Goal: Obtain resource: Download file/media

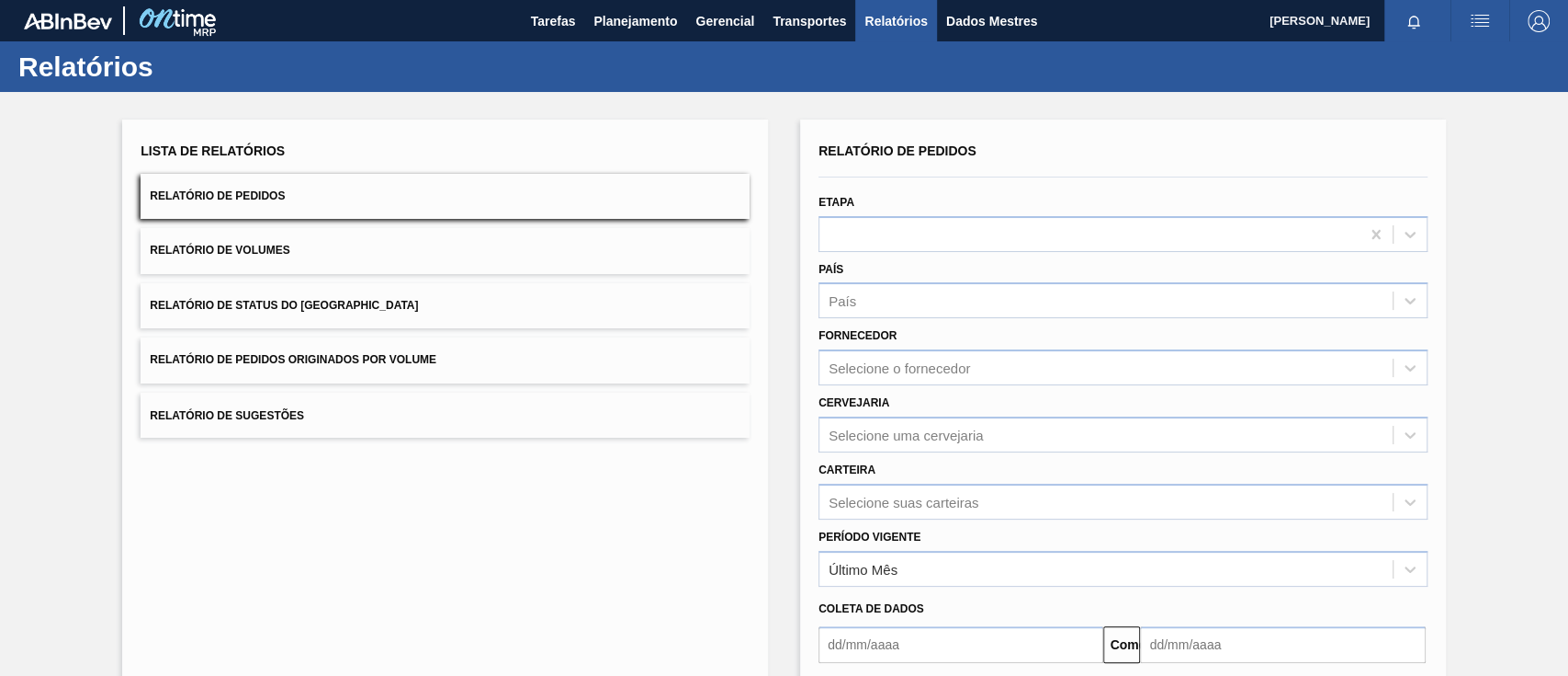
click at [392, 353] on span "Relatório de Pedidos Originados por Volume" at bounding box center [292, 359] width 286 height 13
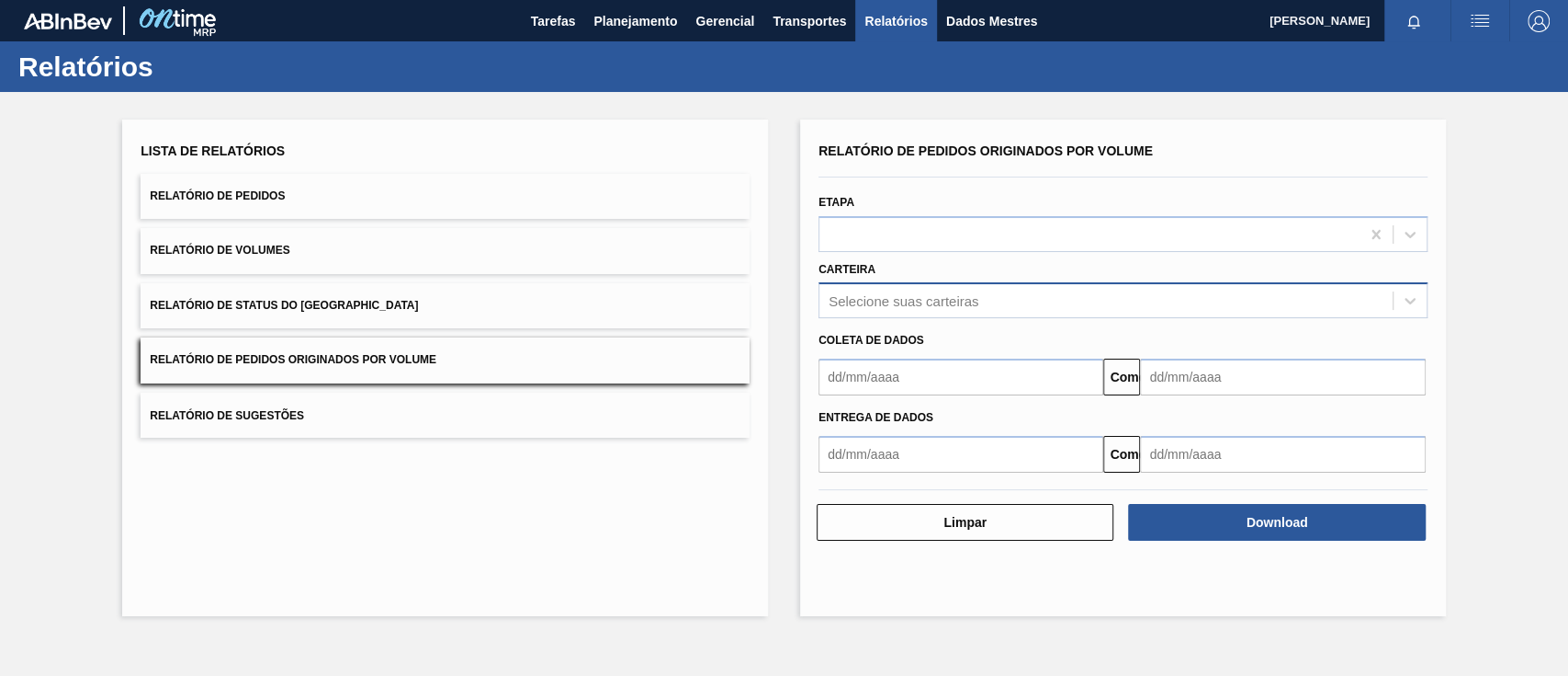
click at [876, 295] on font "Selecione suas carteiras" at bounding box center [903, 301] width 150 height 16
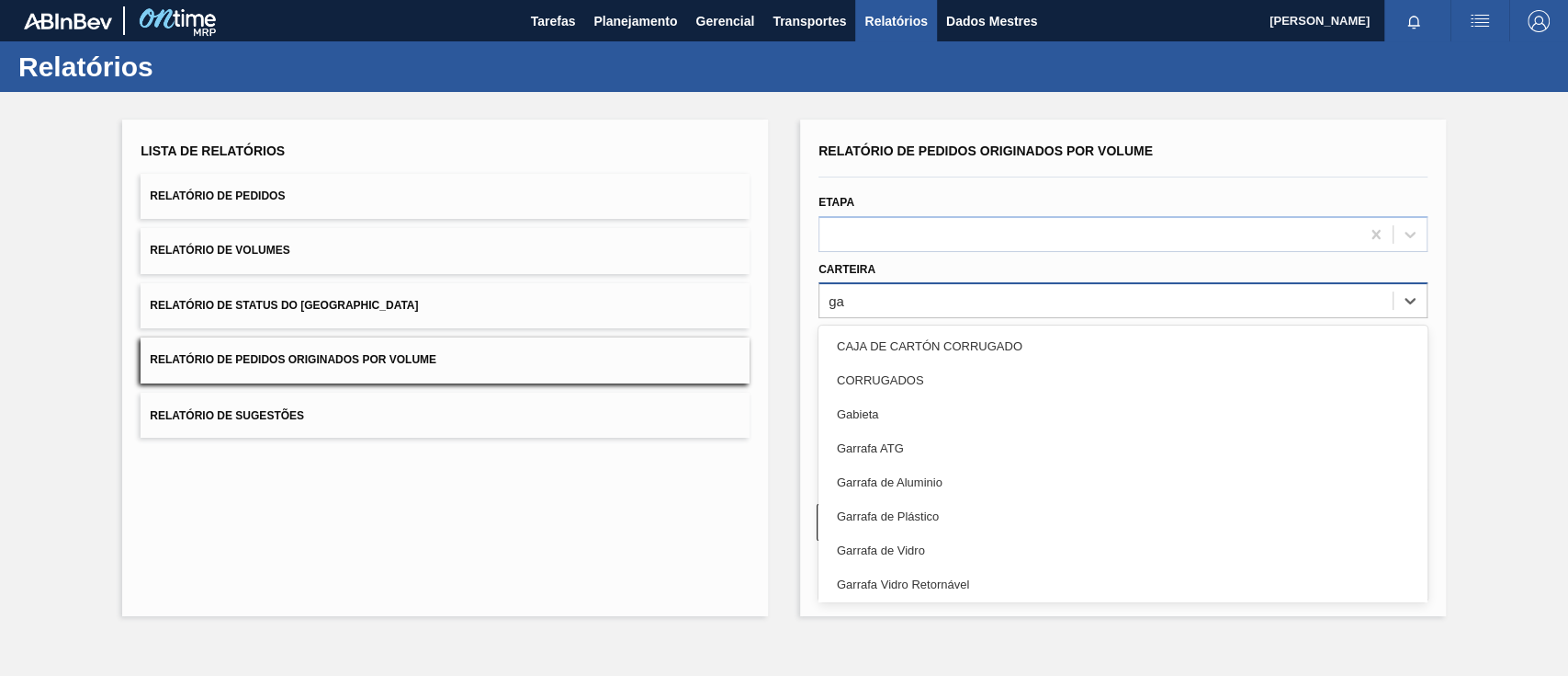
type input "g"
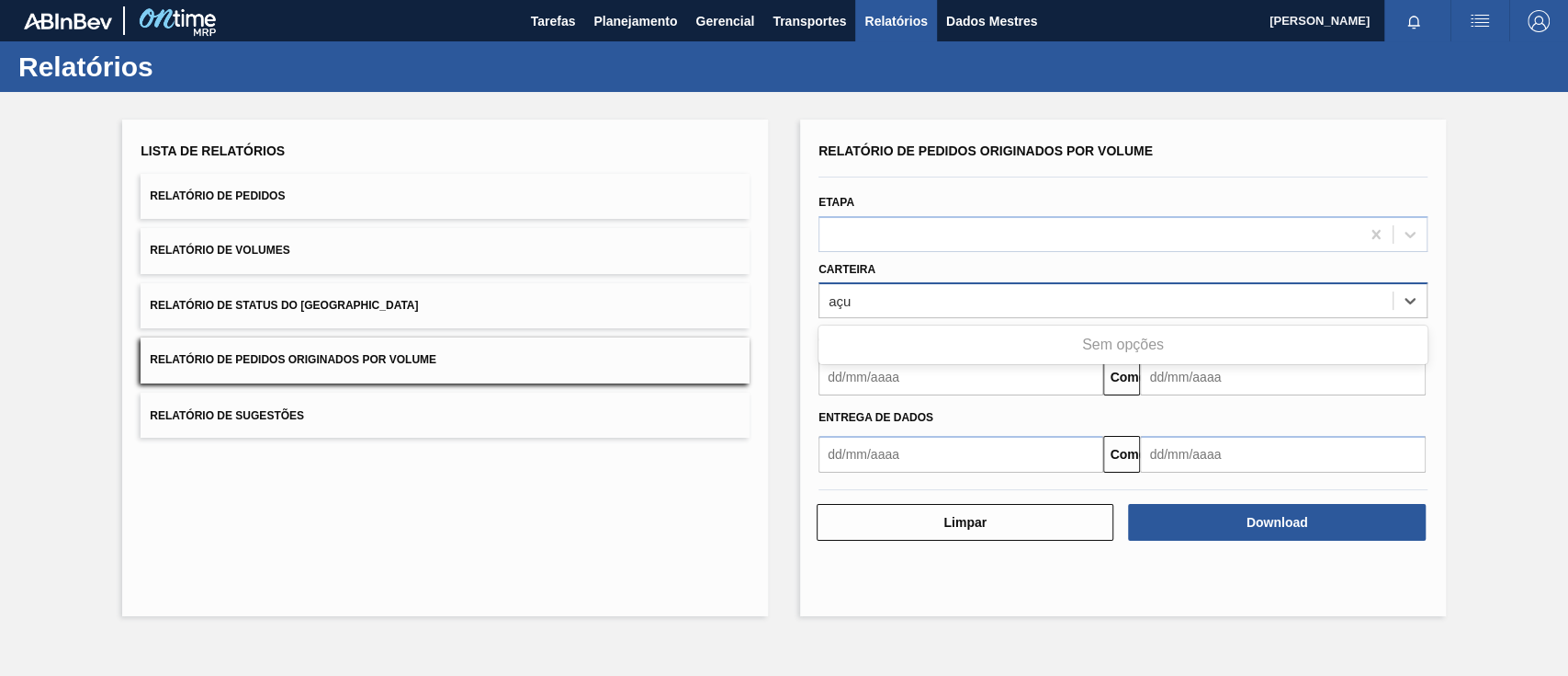
type input "aç"
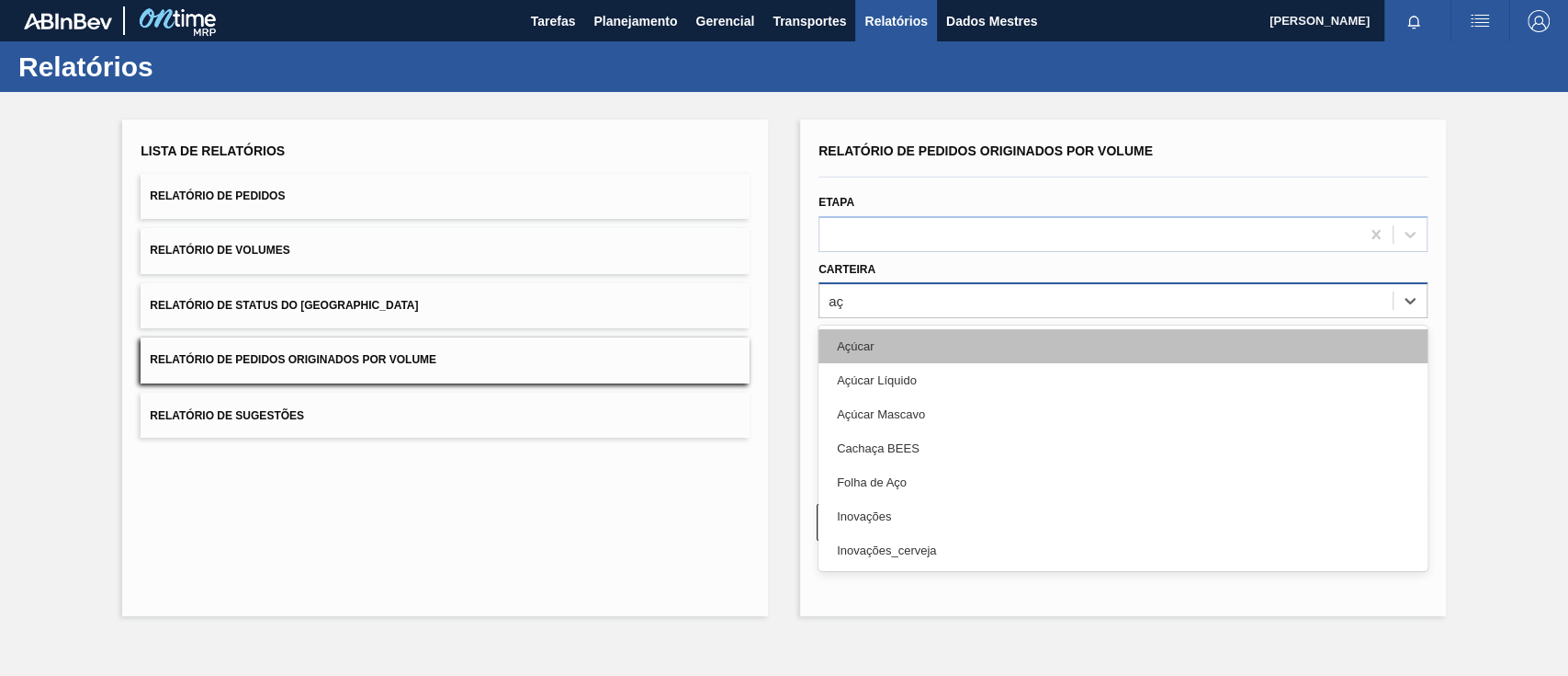
click at [905, 338] on div "Açúcar" at bounding box center [1122, 346] width 609 height 34
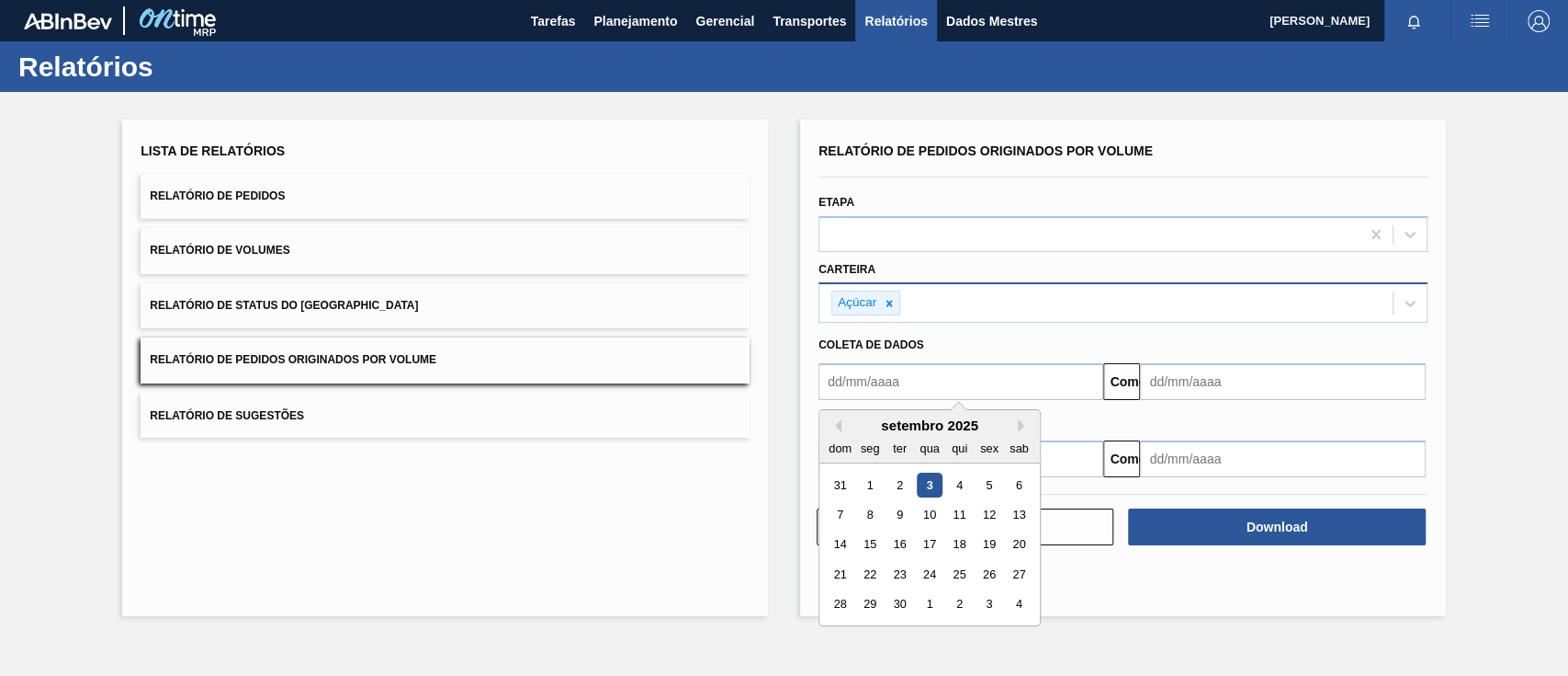
click at [903, 389] on input "text" at bounding box center [961, 381] width 285 height 37
click at [840, 430] on button "[PERSON_NAME]" at bounding box center [835, 425] width 13 height 13
click at [993, 489] on div "1" at bounding box center [989, 485] width 25 height 25
type input "[DATE]"
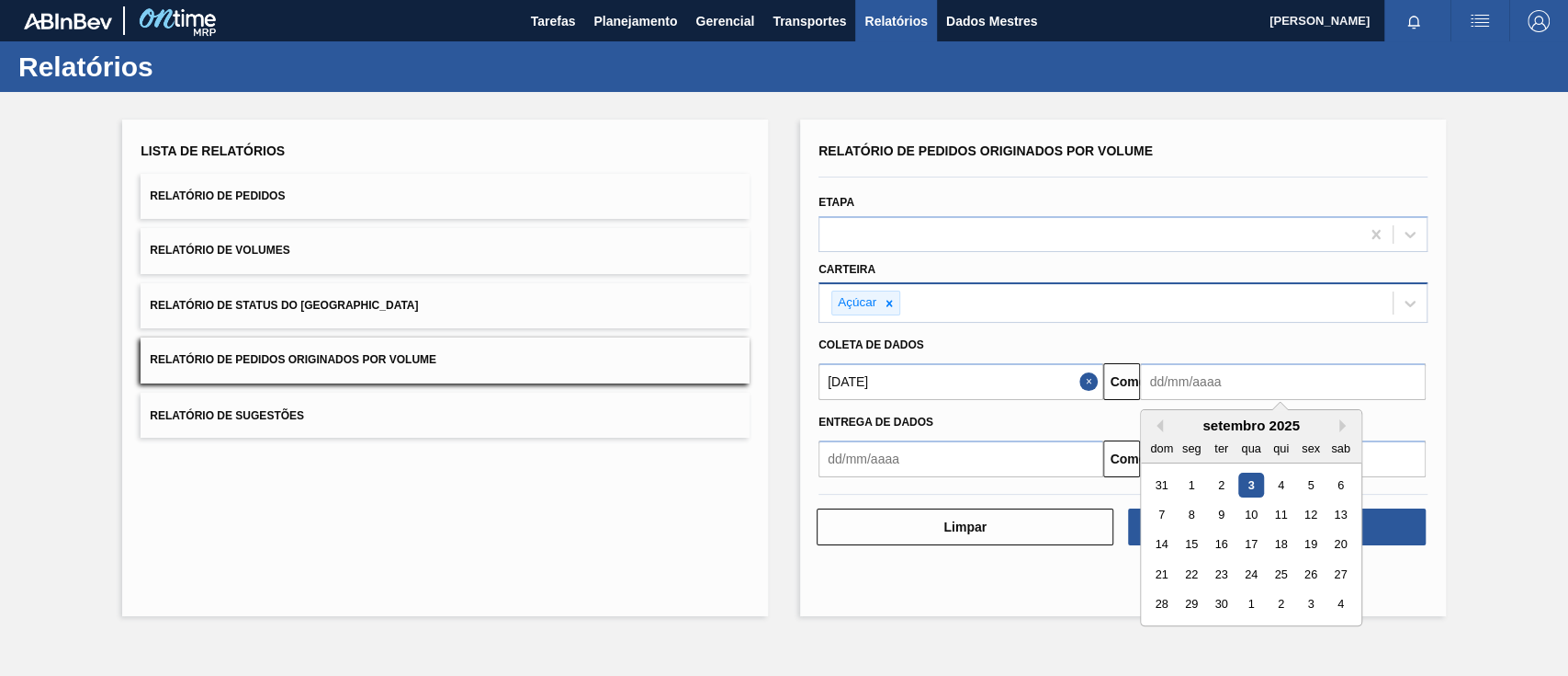
click at [1222, 373] on input "text" at bounding box center [1283, 381] width 285 height 37
click at [1347, 493] on div "6" at bounding box center [1340, 485] width 25 height 25
type input "[DATE]"
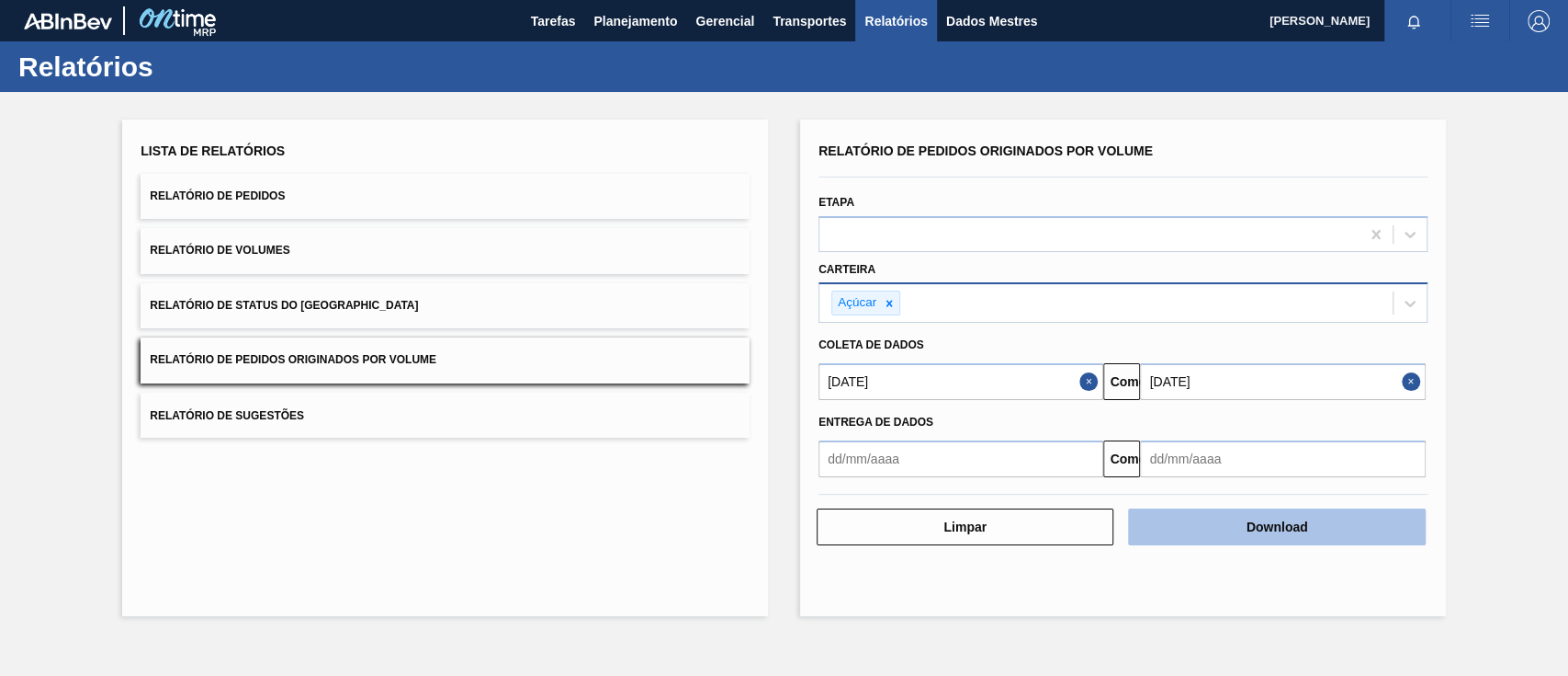
click at [1358, 516] on button "Download" at bounding box center [1277, 526] width 297 height 37
